Goal: Transaction & Acquisition: Subscribe to service/newsletter

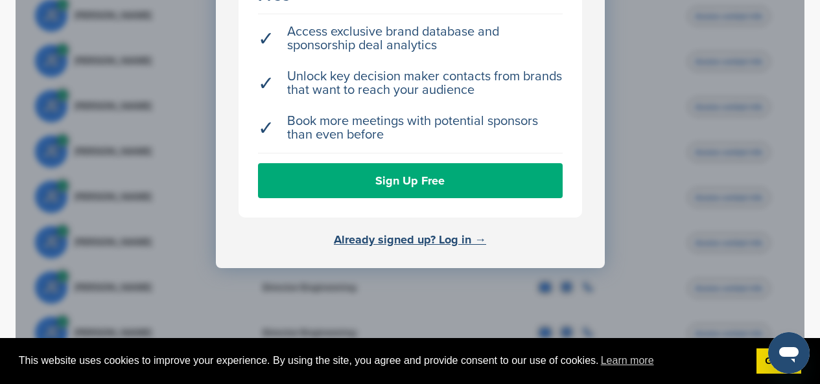
scroll to position [570, 0]
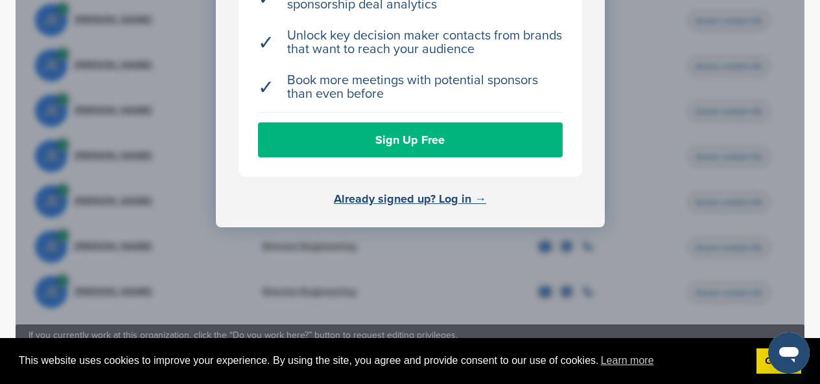
click at [428, 143] on link "Sign Up Free" at bounding box center [410, 139] width 304 height 35
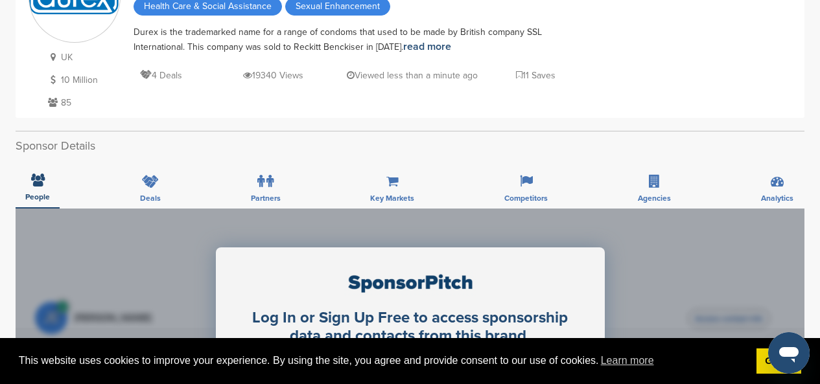
scroll to position [155, 0]
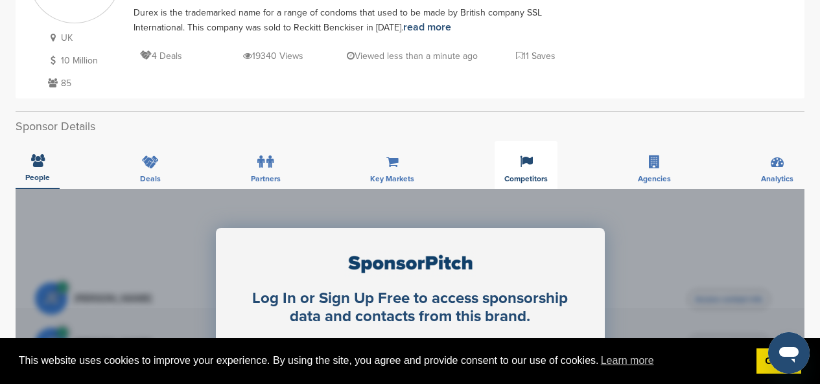
click at [520, 165] on icon at bounding box center [526, 161] width 13 height 13
click at [524, 172] on div "Competitors" at bounding box center [525, 165] width 63 height 48
click at [525, 177] on span "Competitors" at bounding box center [525, 179] width 43 height 8
click at [522, 166] on icon at bounding box center [526, 161] width 13 height 13
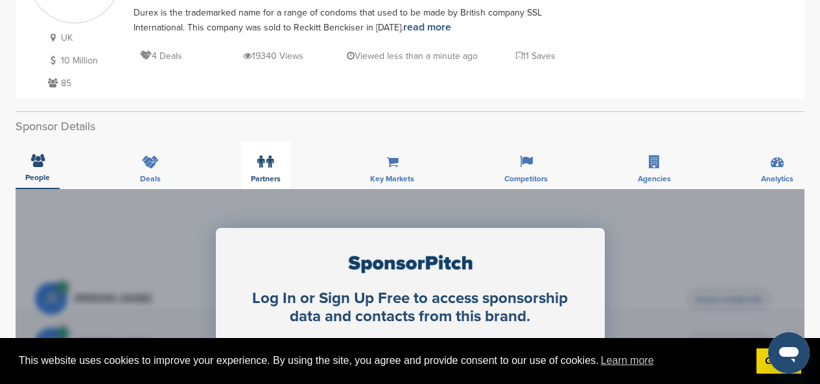
click at [279, 162] on div "Partners" at bounding box center [265, 165] width 49 height 48
click at [269, 165] on icon at bounding box center [269, 161] width 7 height 13
drag, startPoint x: 269, startPoint y: 165, endPoint x: 246, endPoint y: 155, distance: 25.3
click at [246, 155] on div "Partners" at bounding box center [265, 165] width 49 height 48
click at [279, 180] on span "Partners" at bounding box center [266, 179] width 30 height 8
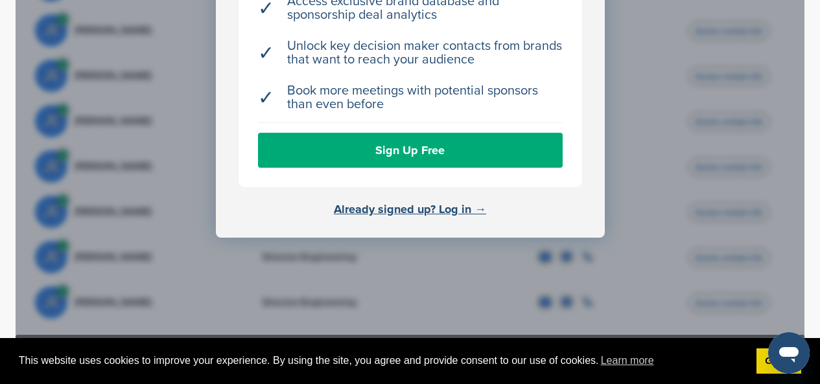
scroll to position [570, 0]
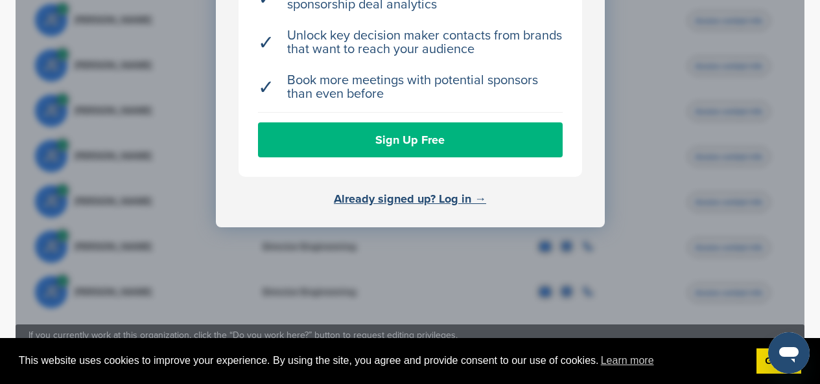
click at [407, 146] on link "Sign Up Free" at bounding box center [410, 139] width 304 height 35
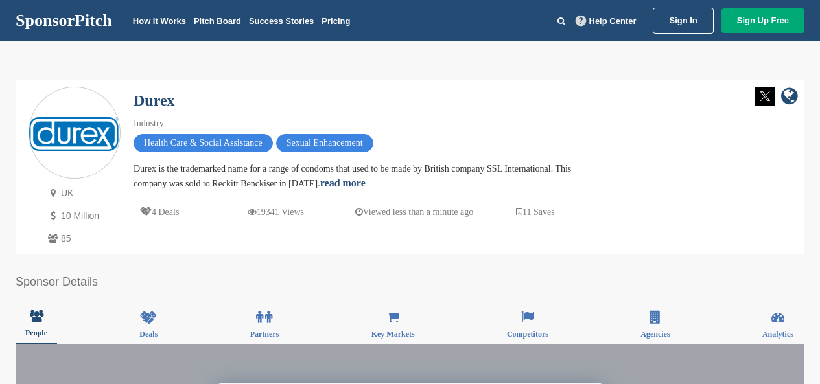
scroll to position [575, 0]
